Goal: Check status: Check status

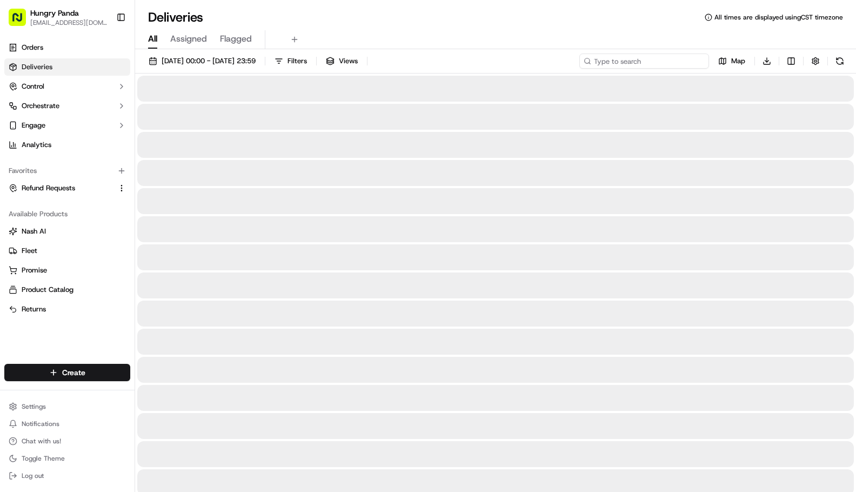
click at [665, 61] on input at bounding box center [644, 60] width 130 height 15
paste input "7631430958354787261002"
type input "7631430958354787261002"
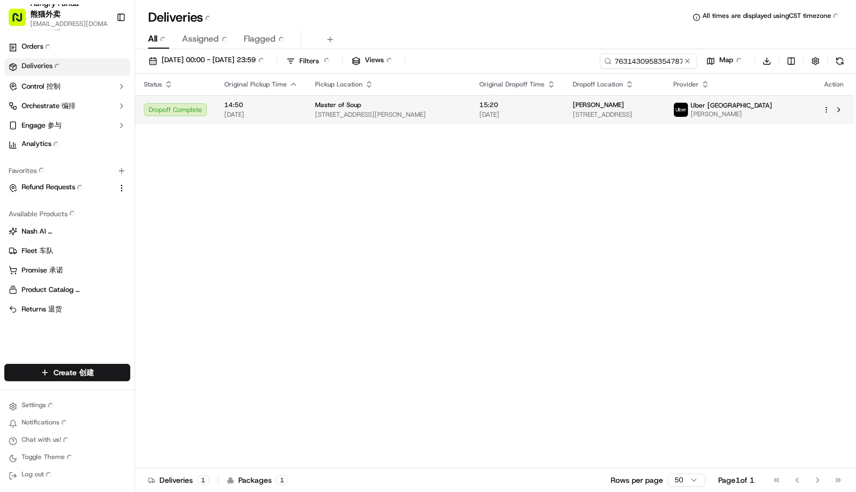
click at [688, 103] on img at bounding box center [681, 110] width 14 height 14
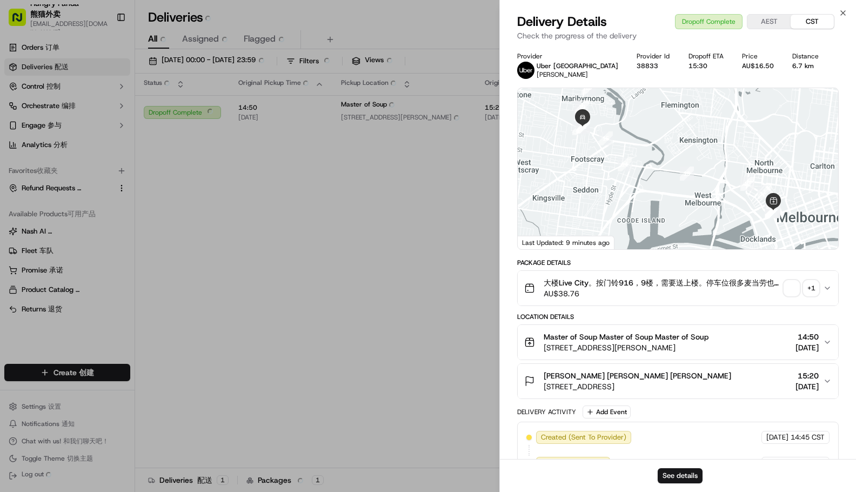
click at [814, 287] on div "+ 1" at bounding box center [810, 287] width 15 height 15
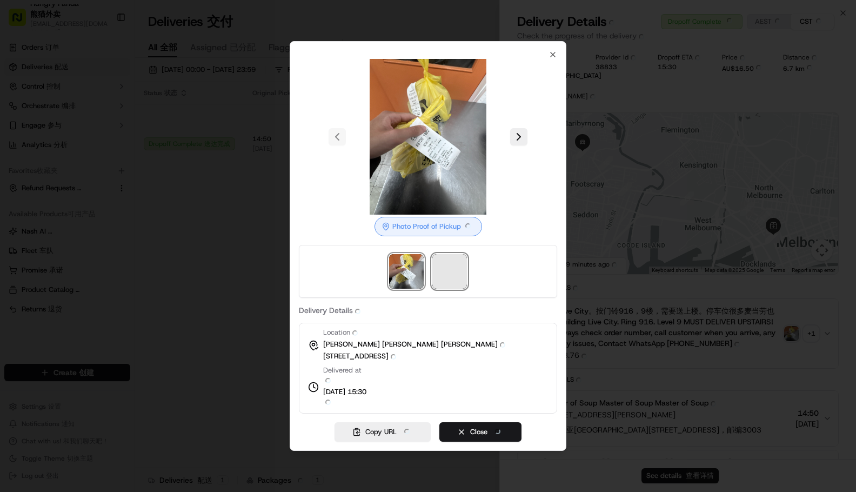
click at [447, 273] on span at bounding box center [449, 271] width 35 height 35
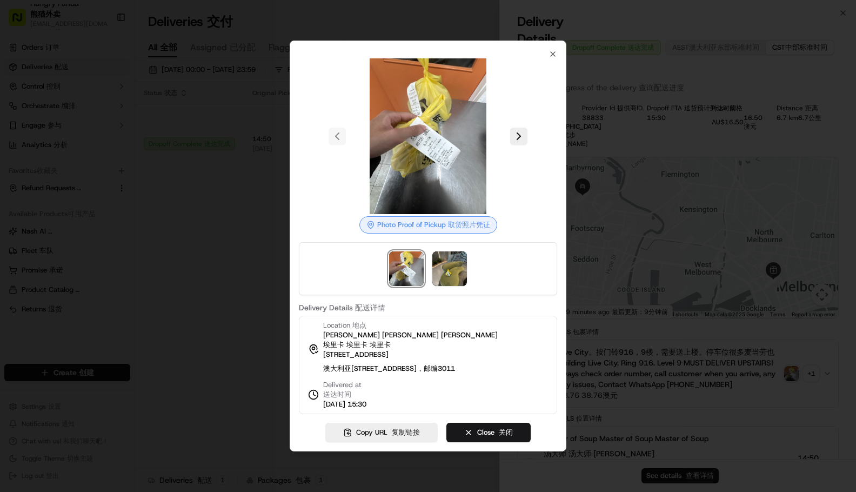
click at [187, 224] on div at bounding box center [428, 246] width 856 height 492
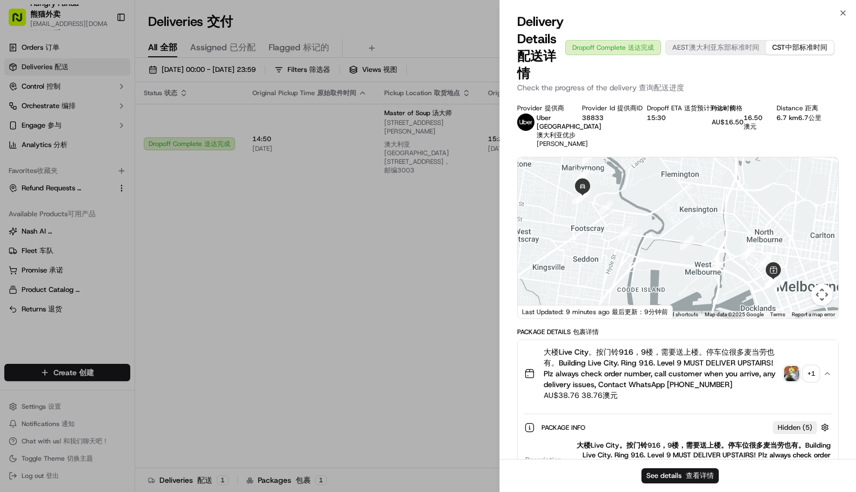
drag, startPoint x: 375, startPoint y: 246, endPoint x: 579, endPoint y: 103, distance: 249.4
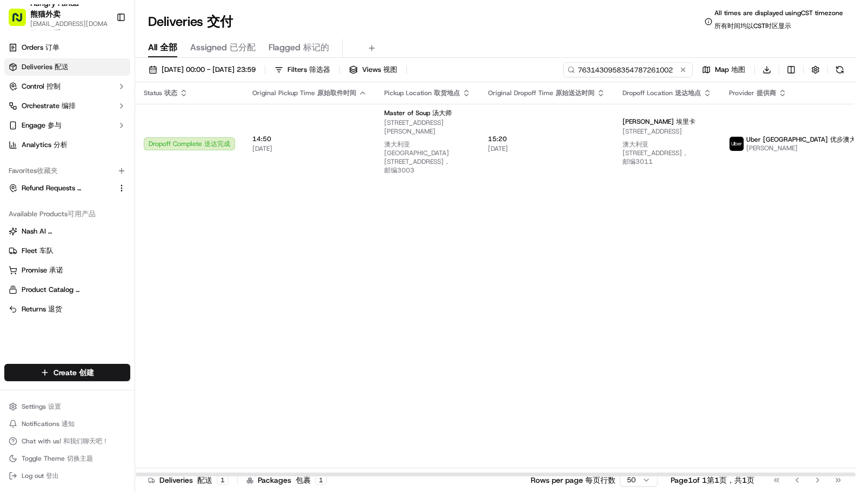
click at [633, 69] on input "7631430958354787261002" at bounding box center [628, 69] width 130 height 15
click at [677, 260] on div "Status Status 状态 Original Pickup Time Original Pickup Time 原始取件时间 Pickup Locati…" at bounding box center [531, 279] width 792 height 394
